Goal: Information Seeking & Learning: Find specific fact

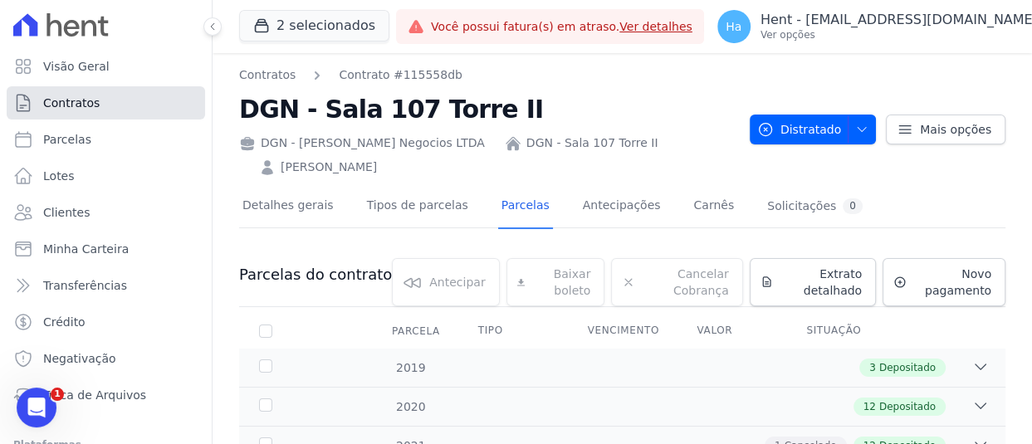
click at [61, 95] on span "Contratos" at bounding box center [71, 103] width 56 height 17
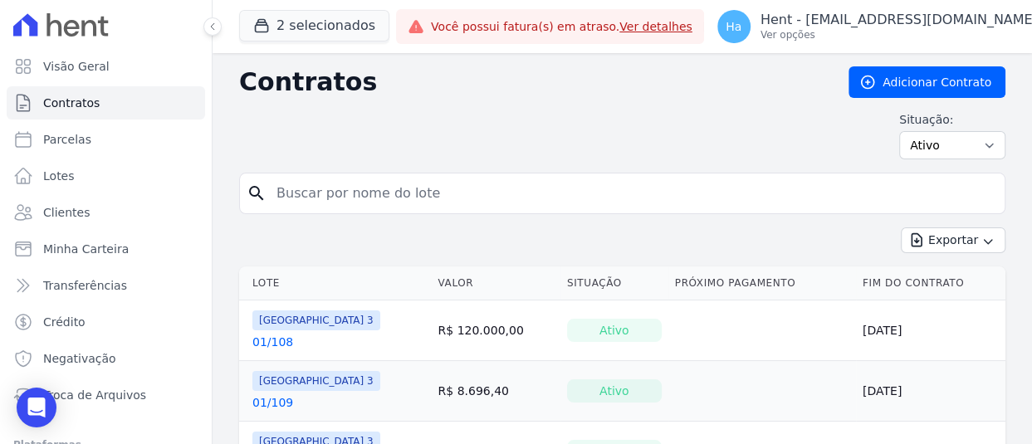
click at [395, 192] on input "search" at bounding box center [632, 193] width 731 height 33
type input "108"
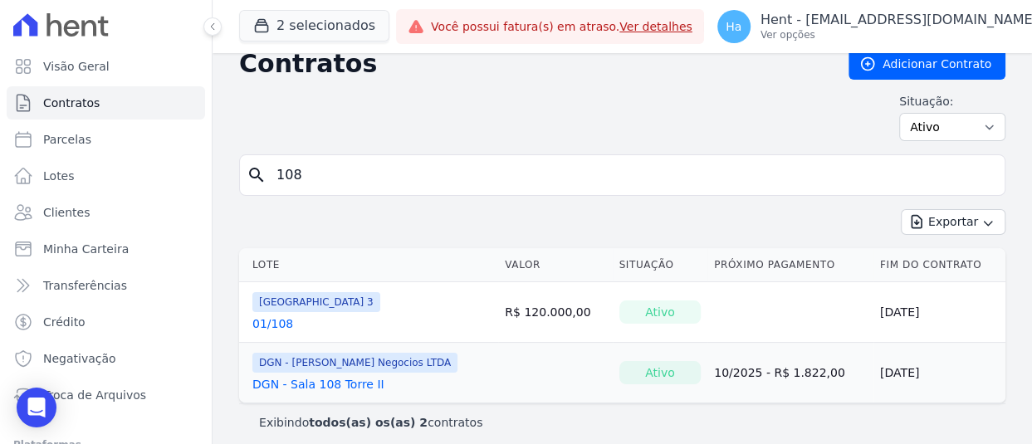
scroll to position [27, 0]
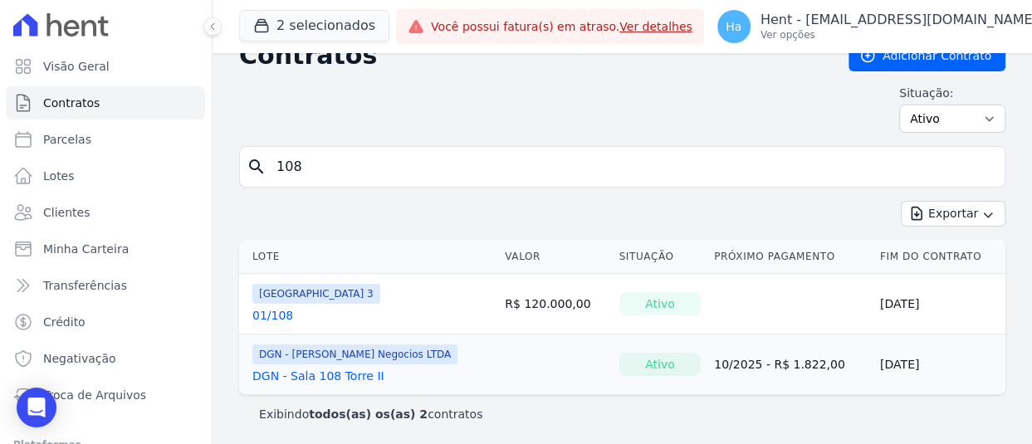
click at [340, 368] on link "DGN - Sala 108 Torre II" at bounding box center [318, 376] width 132 height 17
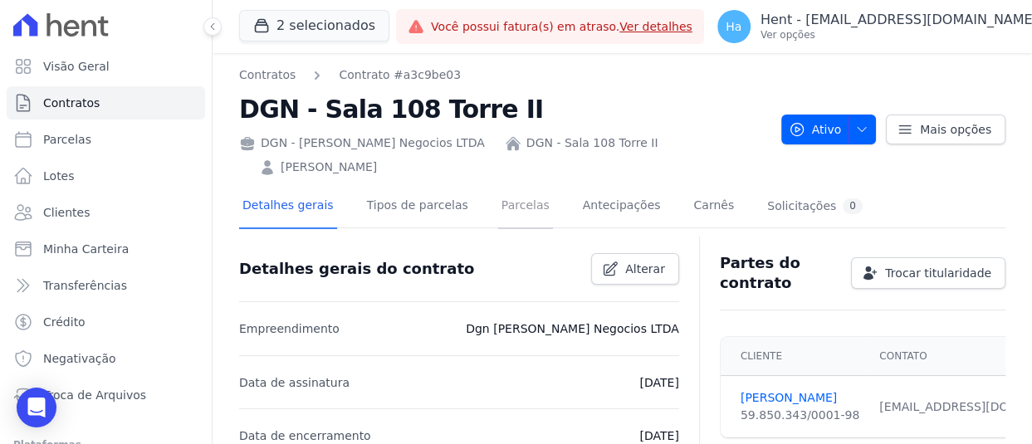
click at [498, 221] on link "Parcelas" at bounding box center [525, 207] width 55 height 44
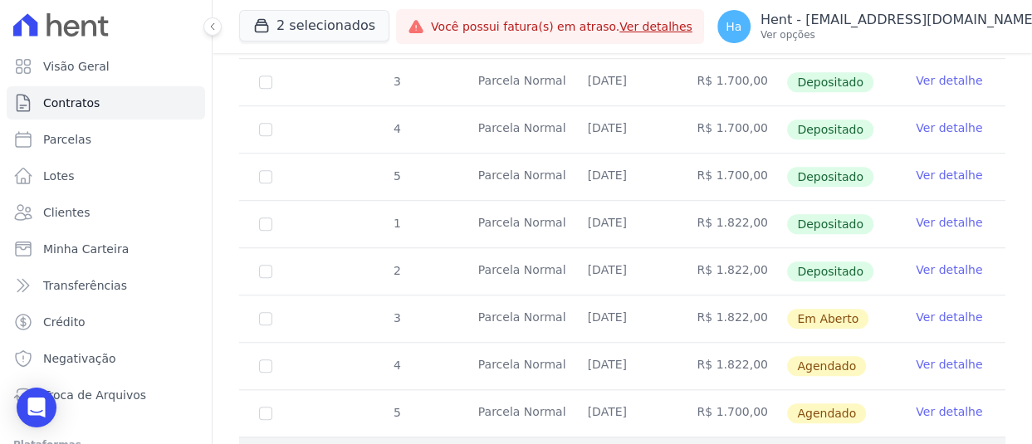
scroll to position [783, 0]
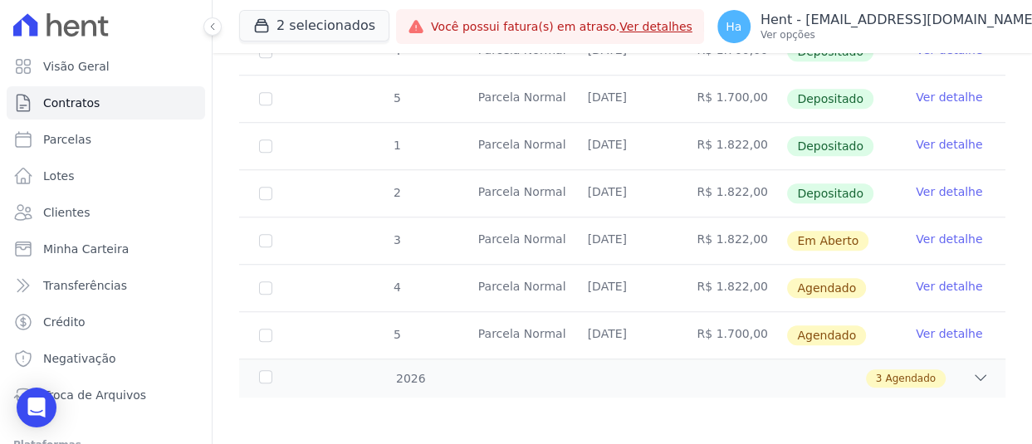
click at [922, 232] on link "Ver detalhe" at bounding box center [949, 239] width 66 height 17
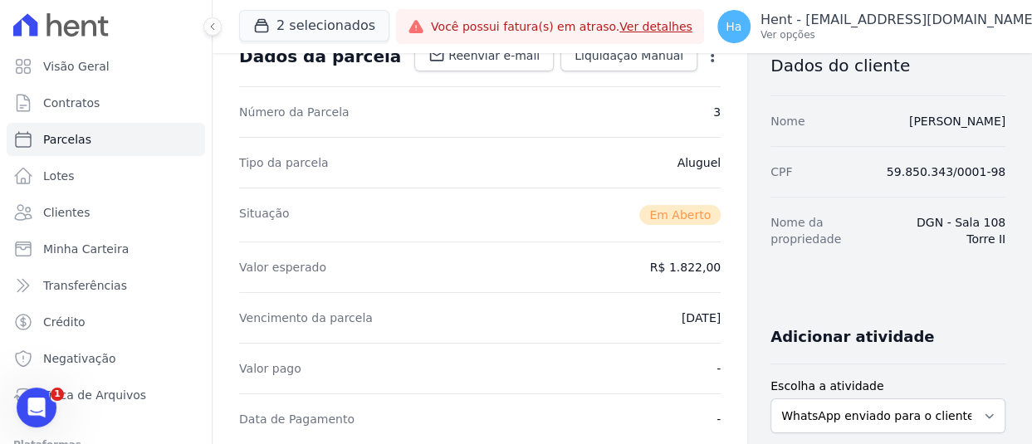
scroll to position [84, 0]
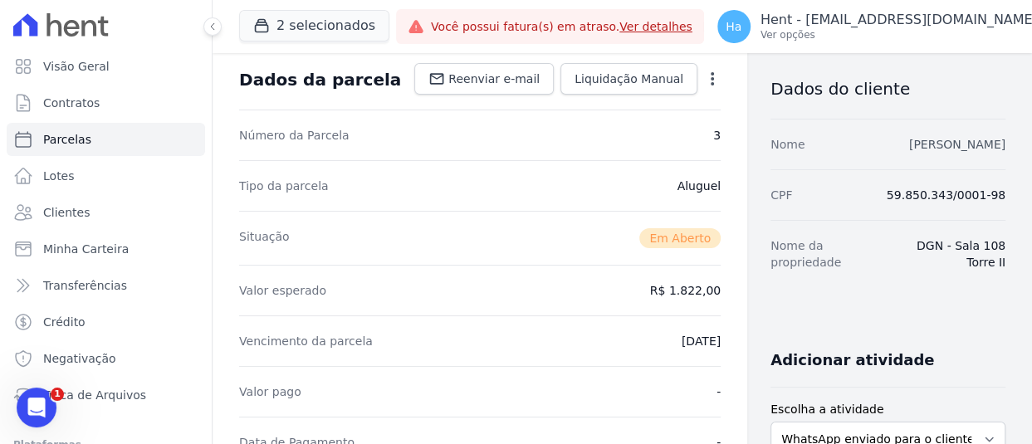
click at [909, 142] on link "[PERSON_NAME]" at bounding box center [957, 144] width 96 height 13
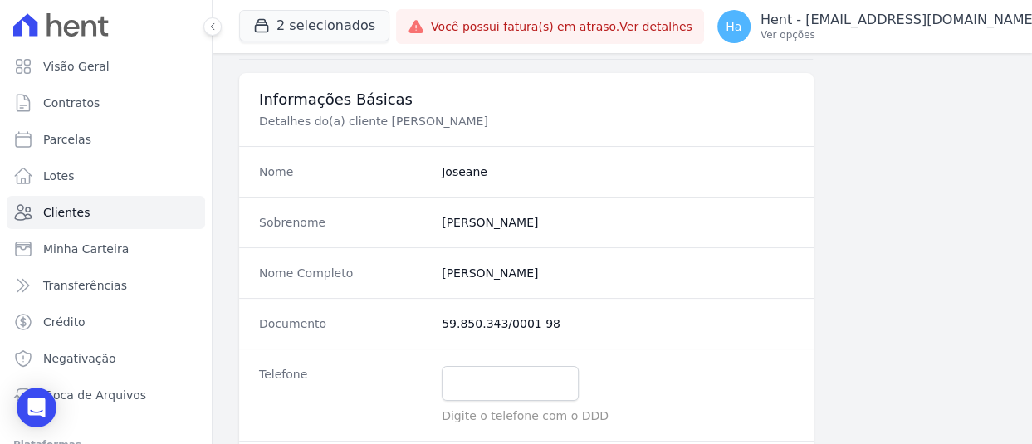
scroll to position [415, 0]
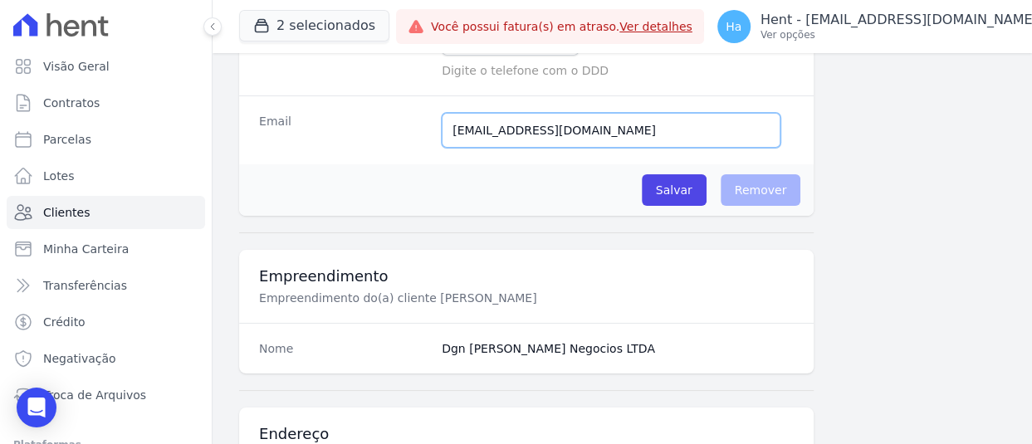
drag, startPoint x: 545, startPoint y: 130, endPoint x: 344, endPoint y: 121, distance: 201.1
click at [344, 121] on div "Email joseaneag@hotmail.com Email confirmado." at bounding box center [526, 129] width 575 height 69
